Goal: Information Seeking & Learning: Learn about a topic

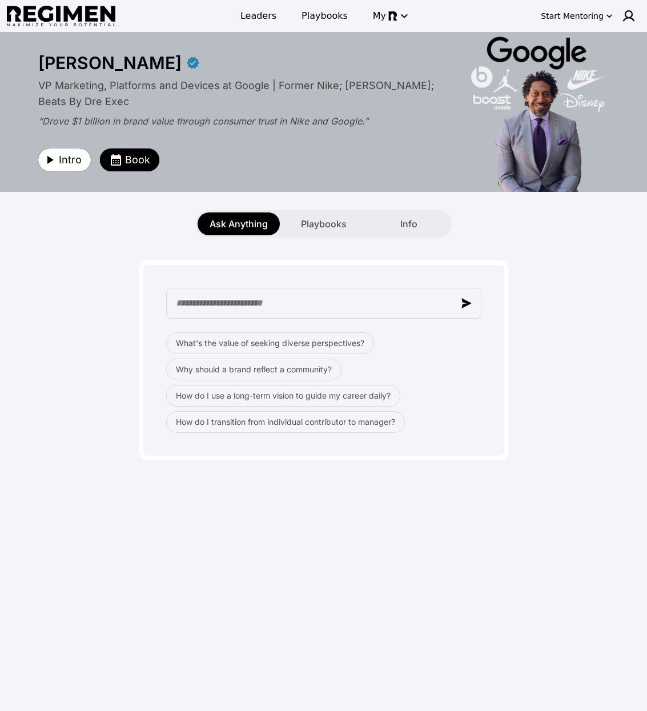
drag, startPoint x: 204, startPoint y: 516, endPoint x: 237, endPoint y: 408, distance: 113.4
click at [204, 514] on div "**********" at bounding box center [323, 370] width 647 height 677
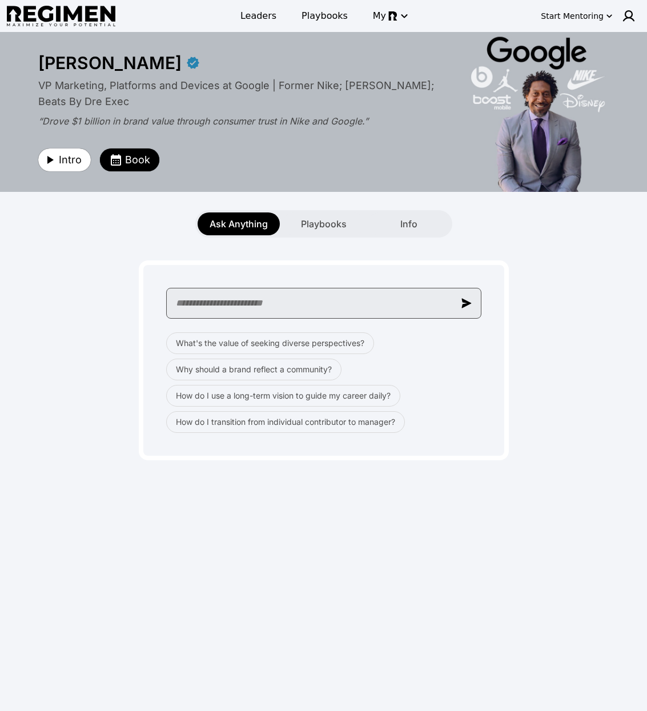
click at [230, 299] on input "text" at bounding box center [323, 303] width 315 height 31
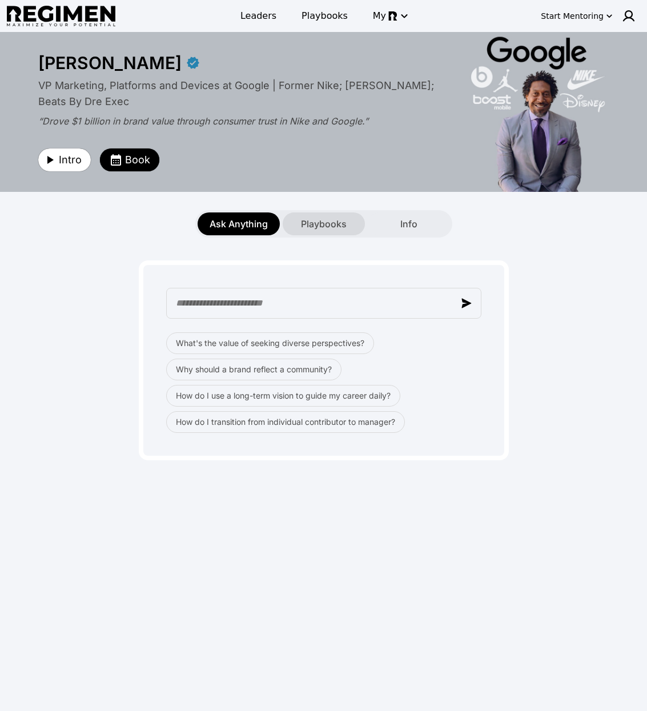
click at [324, 223] on span "Playbooks" at bounding box center [324, 224] width 46 height 14
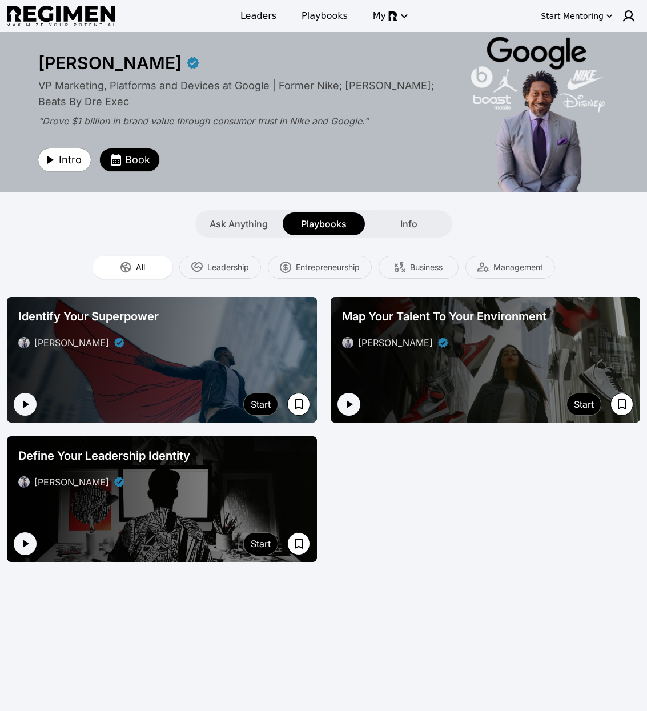
drag, startPoint x: 405, startPoint y: 238, endPoint x: 422, endPoint y: 207, distance: 34.5
click at [408, 236] on div "**********" at bounding box center [323, 370] width 647 height 677
click at [418, 212] on div "Ask Anything Playbooks Info" at bounding box center [323, 223] width 257 height 27
click at [413, 223] on span "Info" at bounding box center [408, 224] width 17 height 14
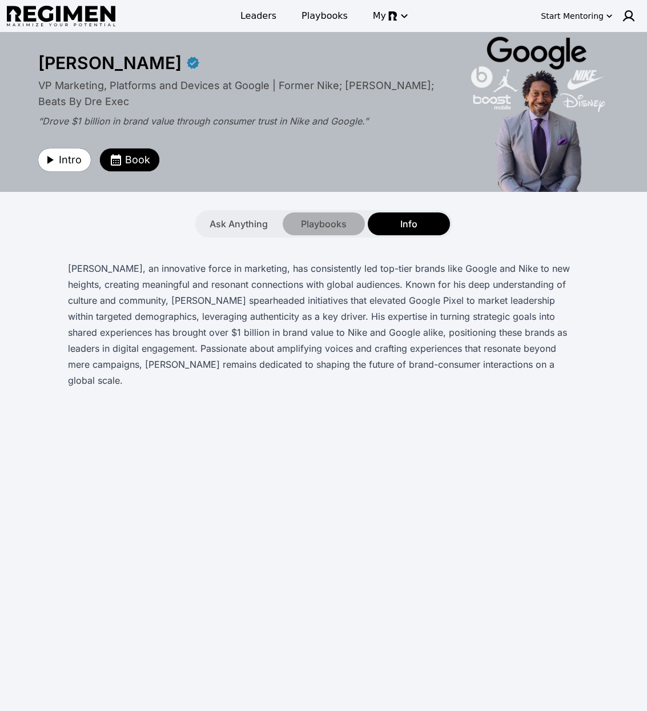
click at [310, 222] on span "Playbooks" at bounding box center [324, 224] width 46 height 14
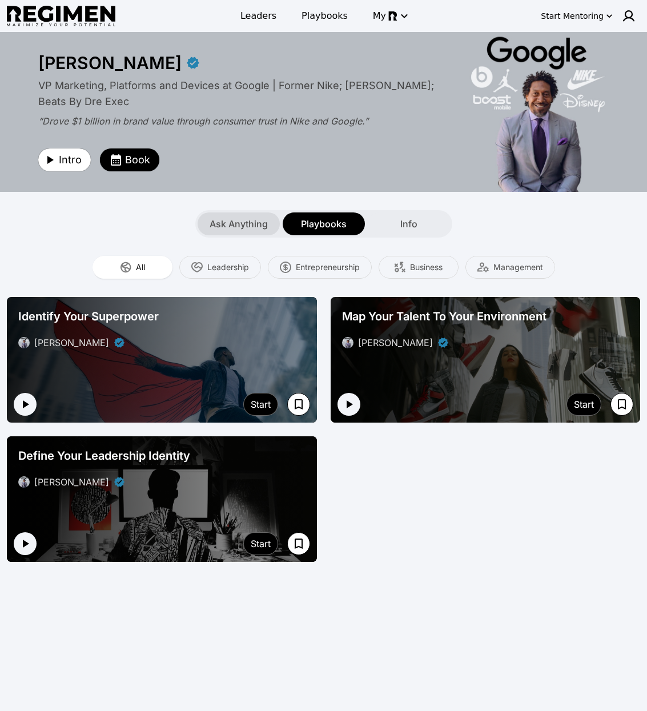
click at [239, 222] on span "Ask Anything" at bounding box center [239, 224] width 58 height 14
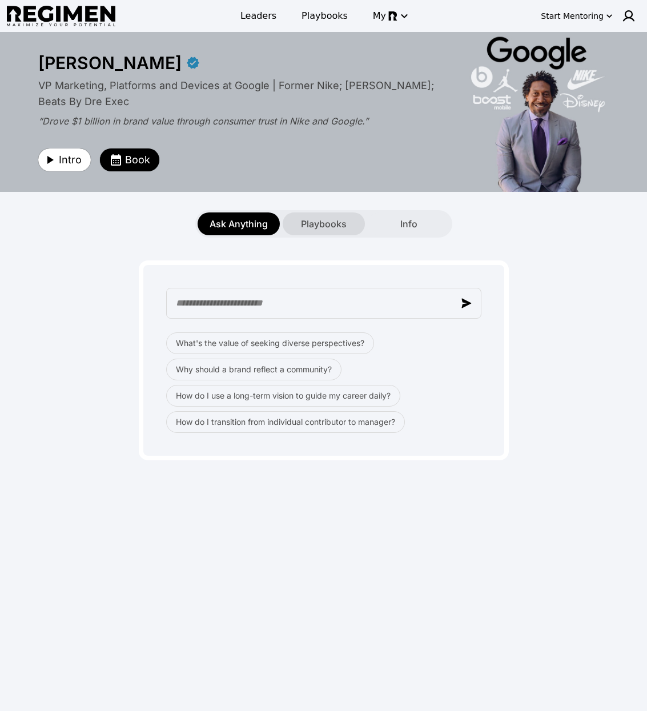
click at [319, 226] on span "Playbooks" at bounding box center [324, 224] width 46 height 14
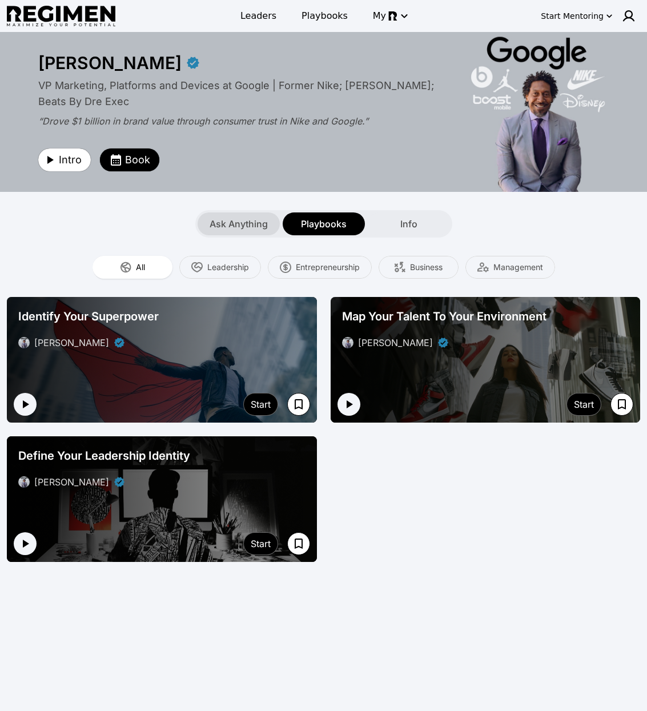
click at [234, 228] on span "Ask Anything" at bounding box center [239, 224] width 58 height 14
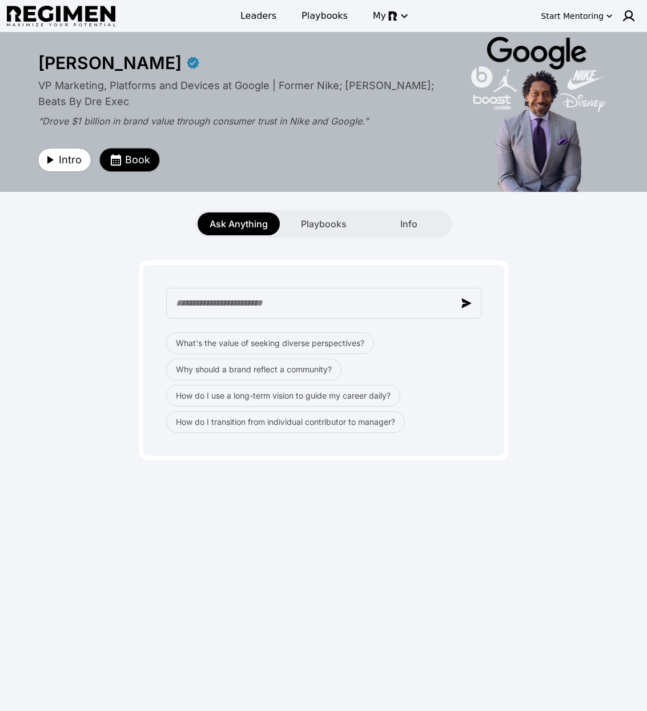
click at [126, 167] on button "Book" at bounding box center [129, 159] width 59 height 23
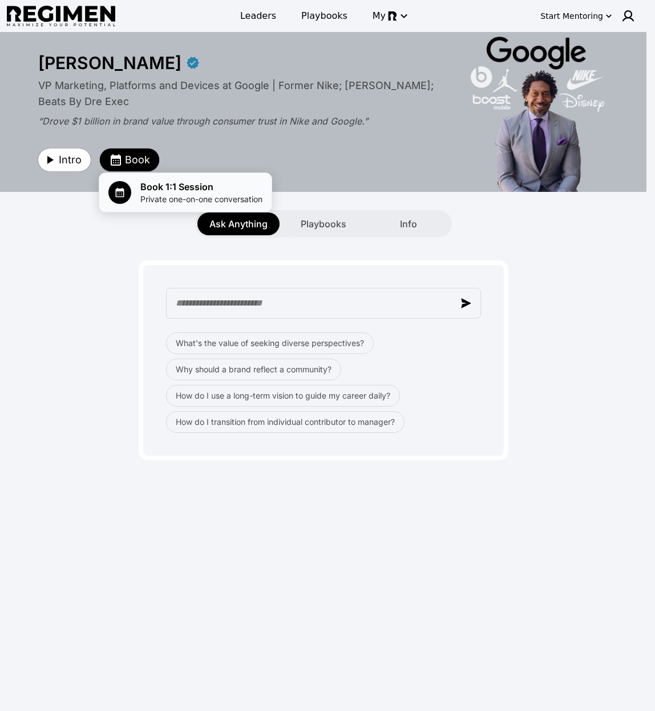
click at [157, 190] on span "Book 1:1 Session" at bounding box center [201, 187] width 122 height 14
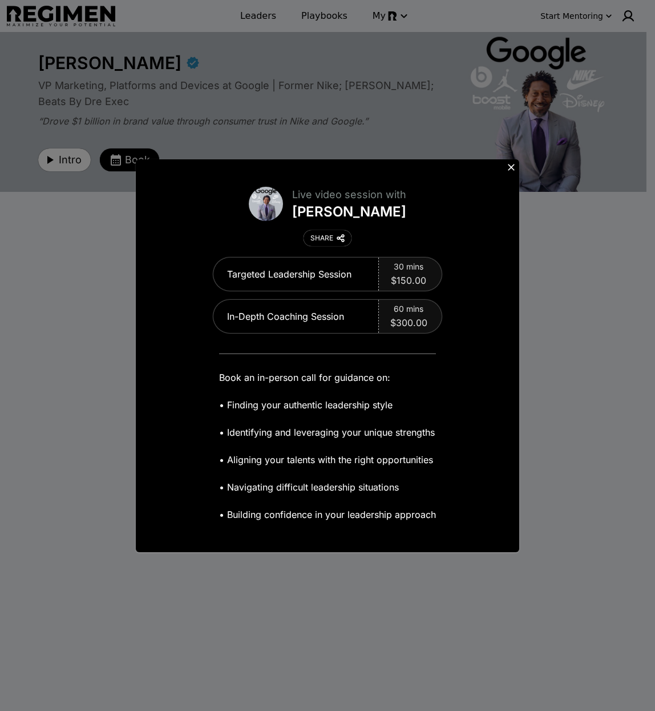
click at [510, 169] on icon at bounding box center [511, 167] width 11 height 11
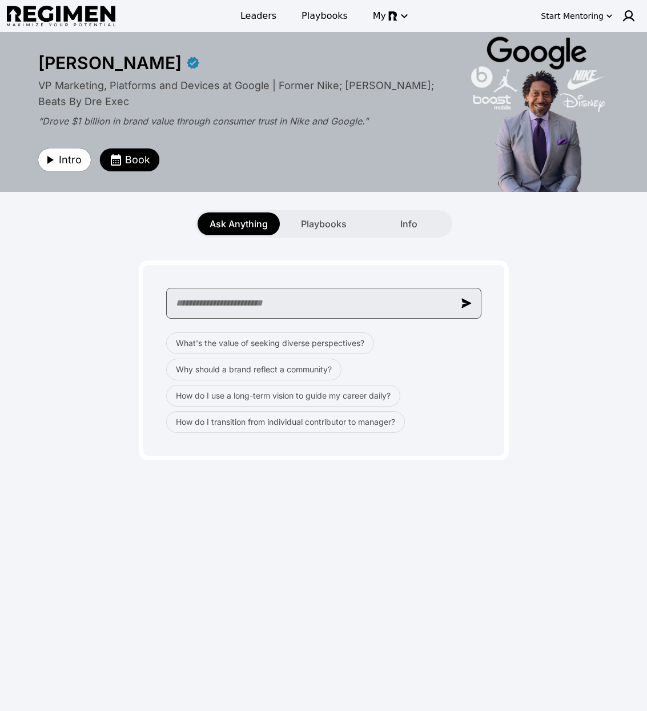
click at [387, 307] on input "text" at bounding box center [323, 303] width 315 height 31
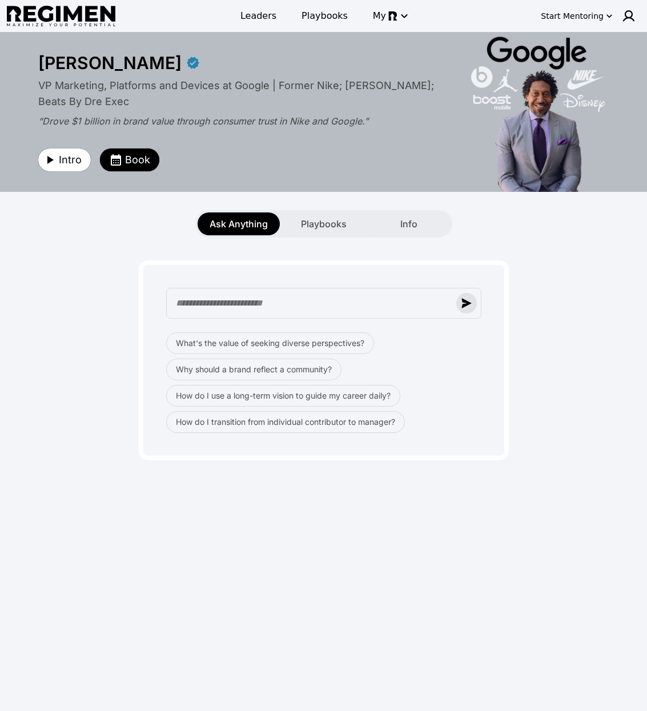
click at [464, 301] on img "button" at bounding box center [466, 303] width 10 height 10
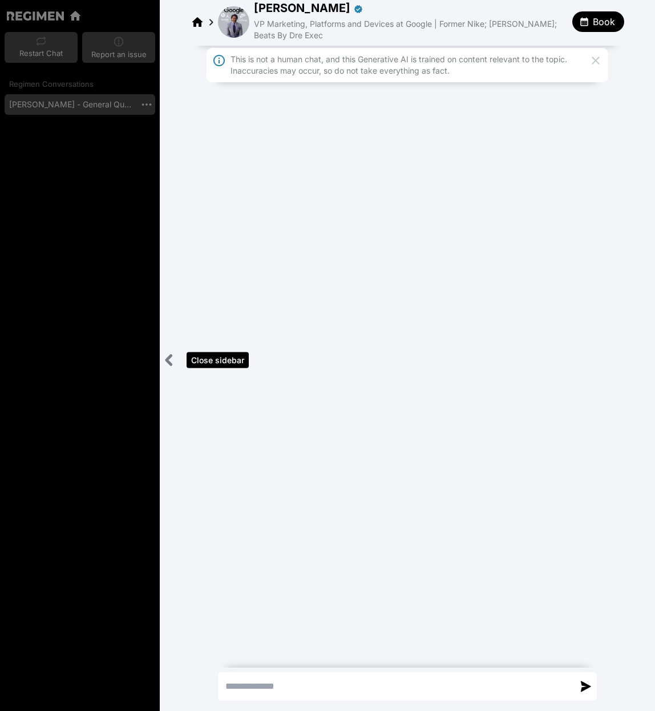
click at [172, 357] on icon "Close sidebar" at bounding box center [169, 360] width 14 height 14
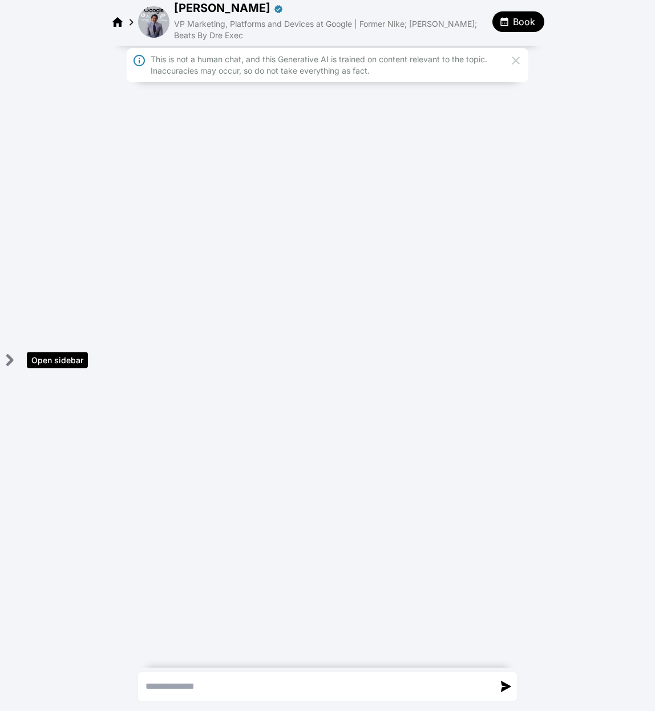
click at [15, 362] on icon "Open sidebar" at bounding box center [9, 360] width 14 height 14
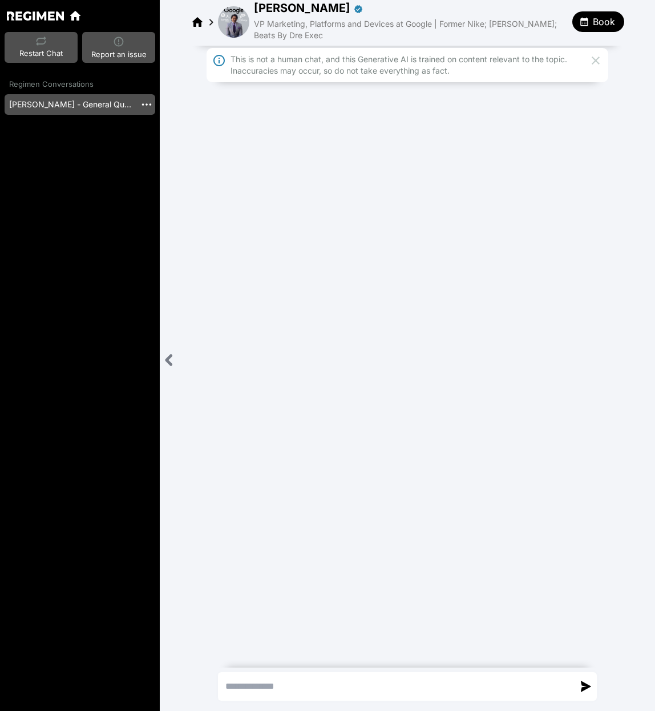
click at [95, 248] on div "Regimen Conversations [PERSON_NAME] - General Question" at bounding box center [80, 389] width 160 height 621
drag, startPoint x: 274, startPoint y: 270, endPoint x: 290, endPoint y: 244, distance: 30.3
click at [275, 268] on div "This is not a human chat, and this Generative AI is trained on content relevant…" at bounding box center [408, 354] width 496 height 617
click at [234, 15] on img at bounding box center [233, 21] width 31 height 31
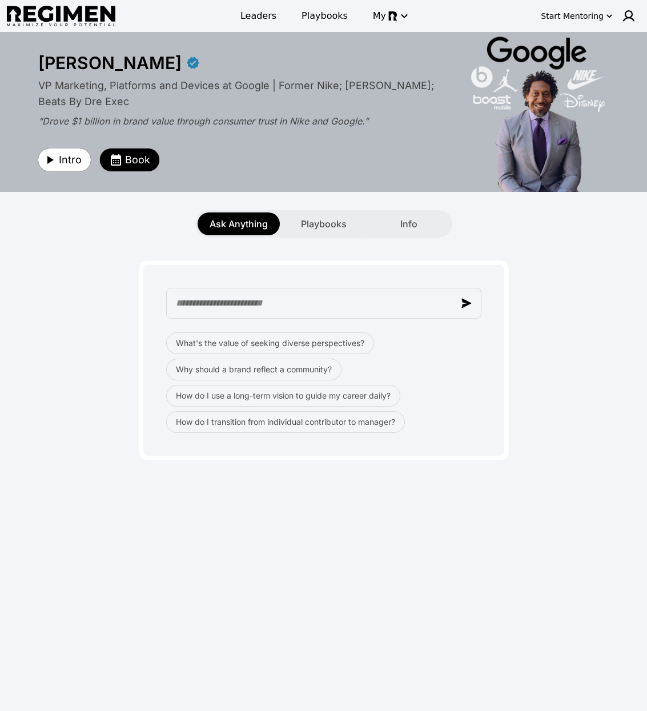
click at [493, 626] on div "**********" at bounding box center [323, 370] width 647 height 677
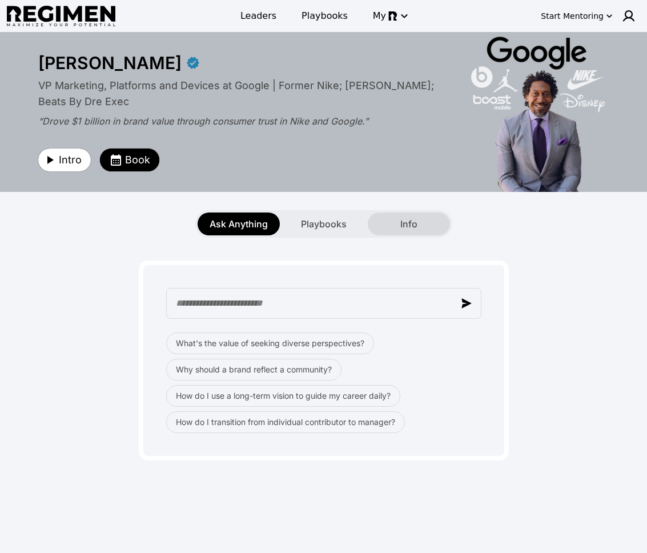
click at [415, 222] on span "Info" at bounding box center [408, 224] width 17 height 14
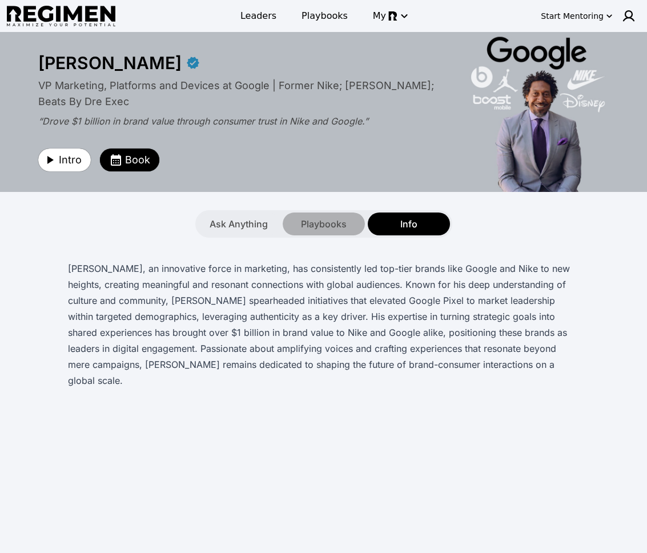
click at [328, 227] on span "Playbooks" at bounding box center [324, 224] width 46 height 14
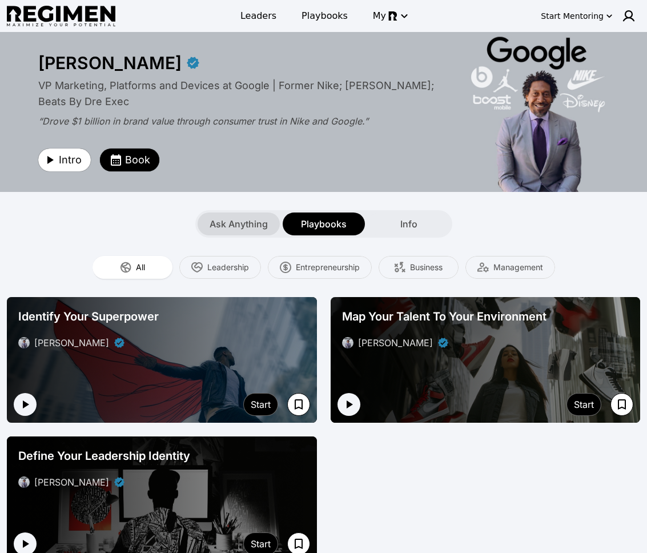
click at [247, 231] on div "Ask Anything" at bounding box center [239, 223] width 82 height 23
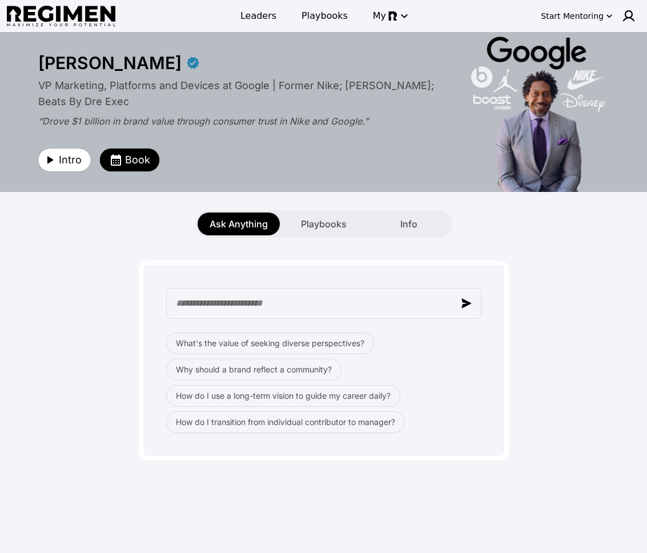
click at [525, 228] on div "Ask Anything Playbooks Info" at bounding box center [323, 223] width 647 height 27
